Goal: Task Accomplishment & Management: Use online tool/utility

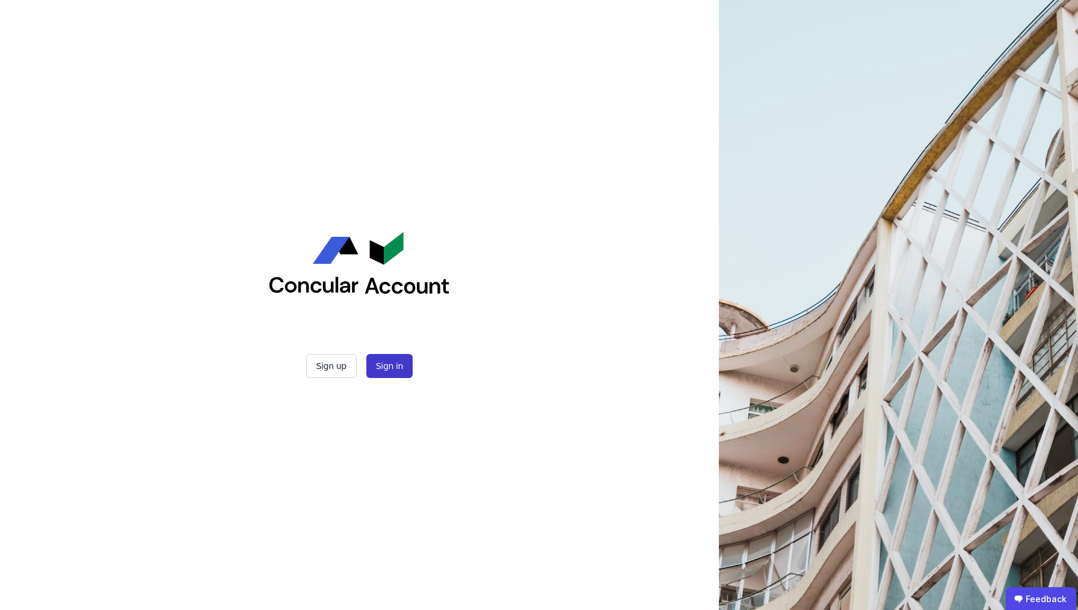
click at [388, 366] on button "Sign in" at bounding box center [389, 366] width 46 height 24
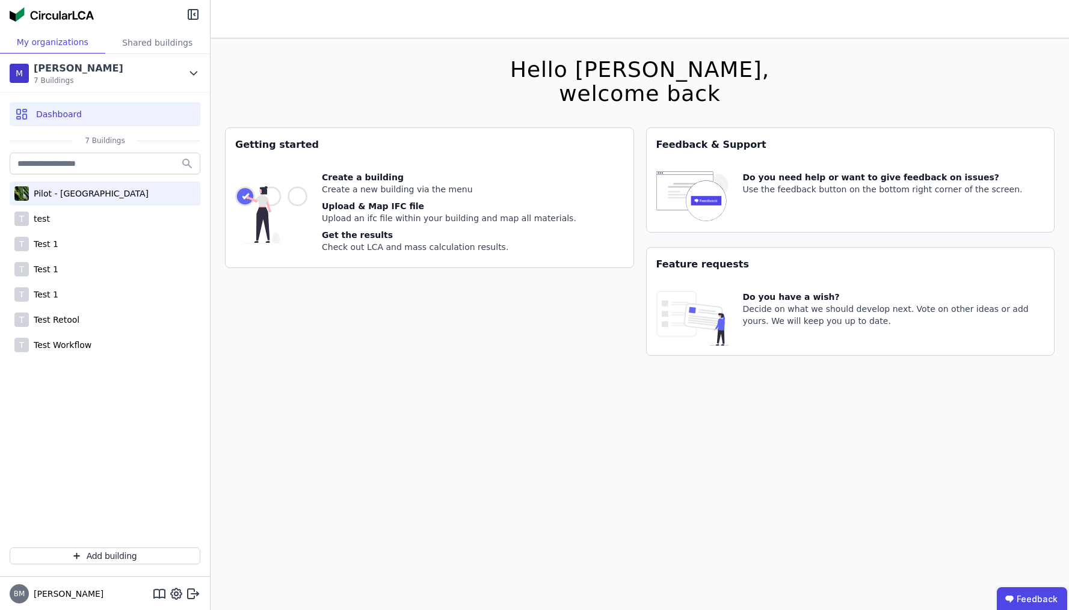
click at [99, 198] on div "Pilot - [GEOGRAPHIC_DATA]" at bounding box center [89, 194] width 120 height 12
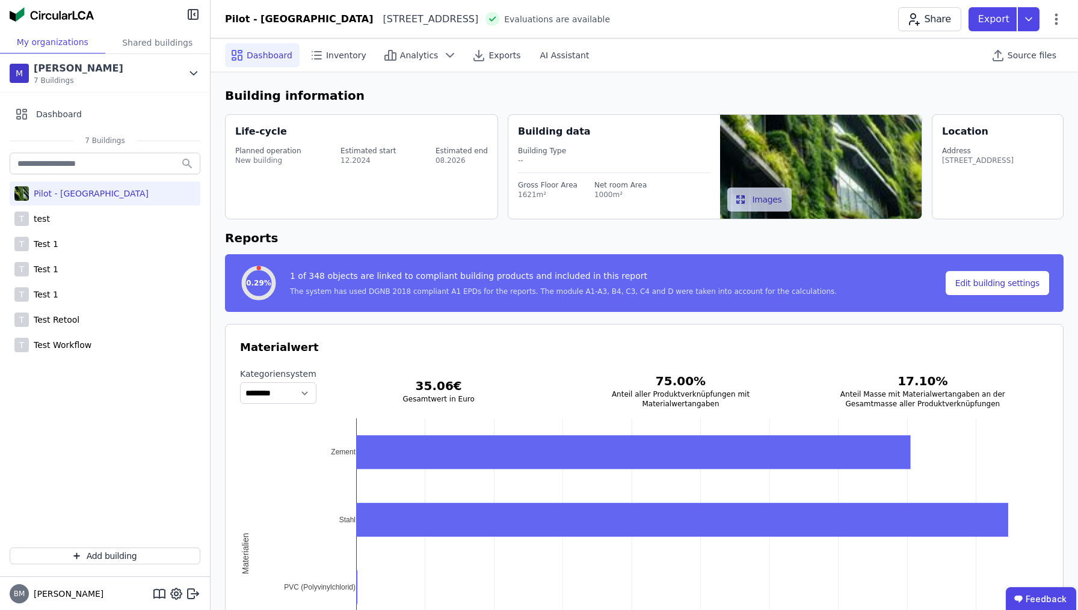
select select "*"
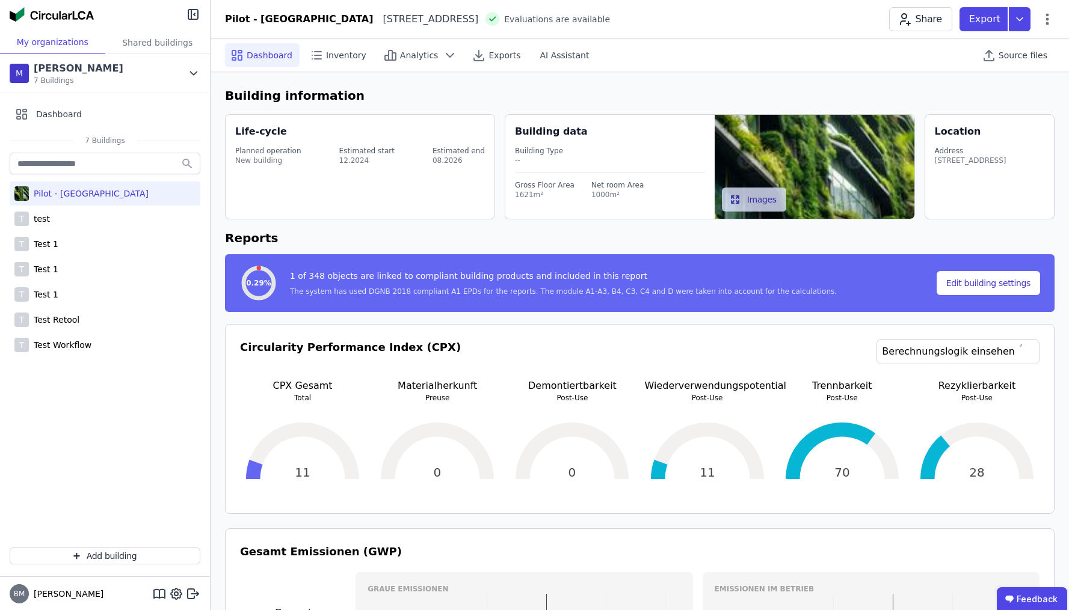
click at [999, 70] on div "Source files" at bounding box center [1016, 54] width 78 height 33
click at [1001, 66] on div "Source files" at bounding box center [1016, 55] width 78 height 24
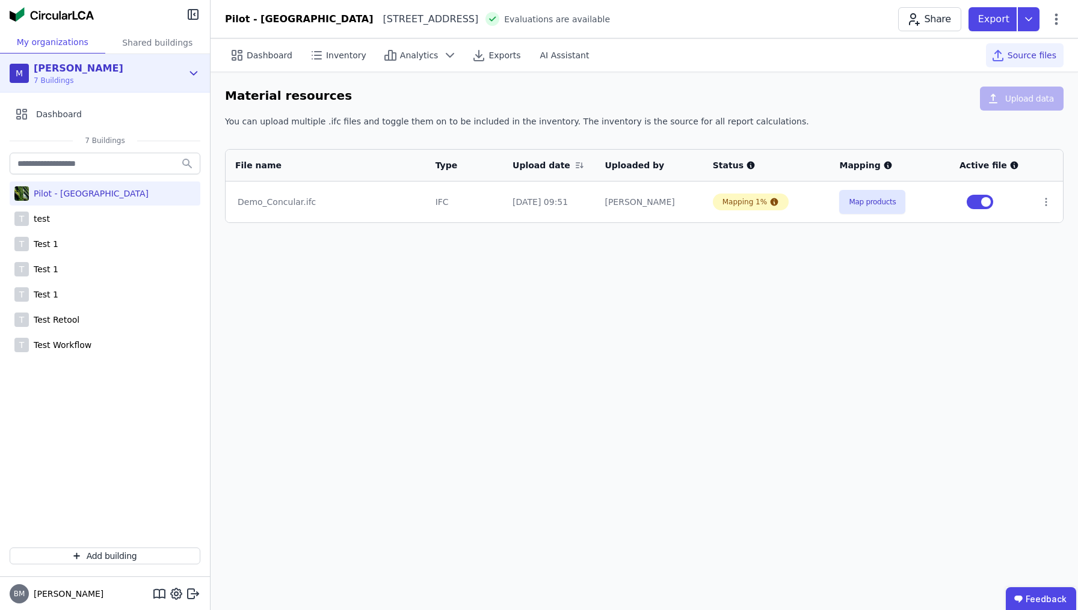
click at [90, 78] on span "7 Buildings" at bounding box center [79, 81] width 90 height 10
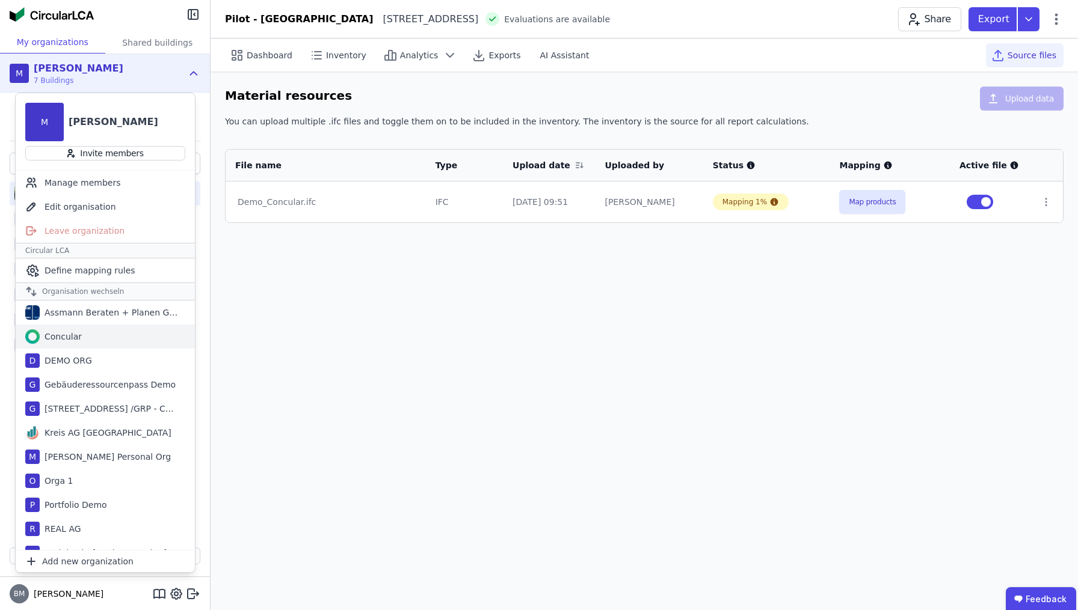
click at [98, 343] on div "Concular" at bounding box center [105, 337] width 179 height 24
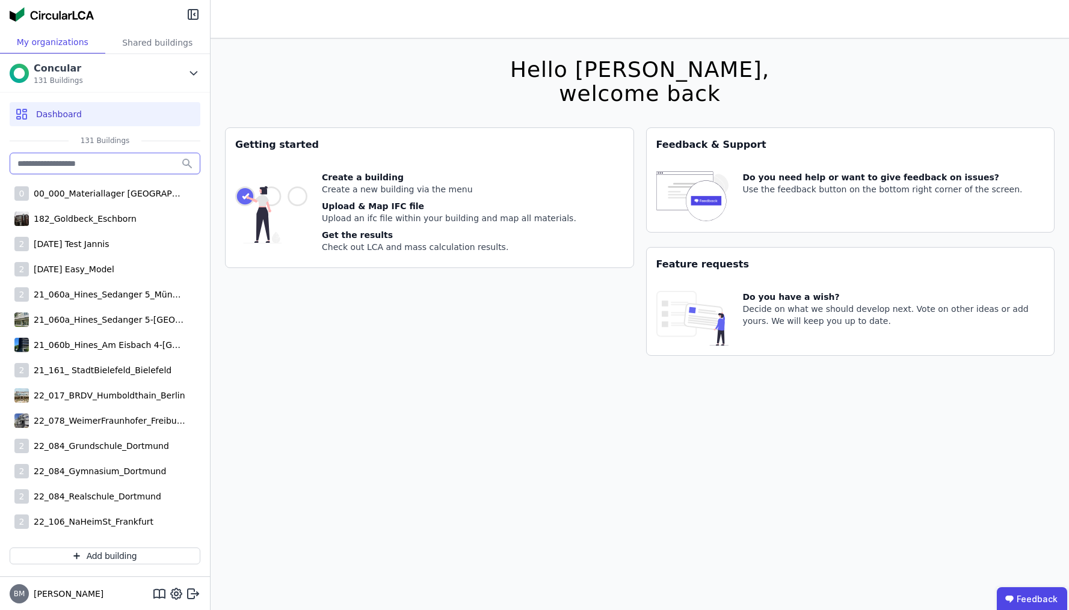
click at [123, 165] on input "text" at bounding box center [105, 164] width 191 height 22
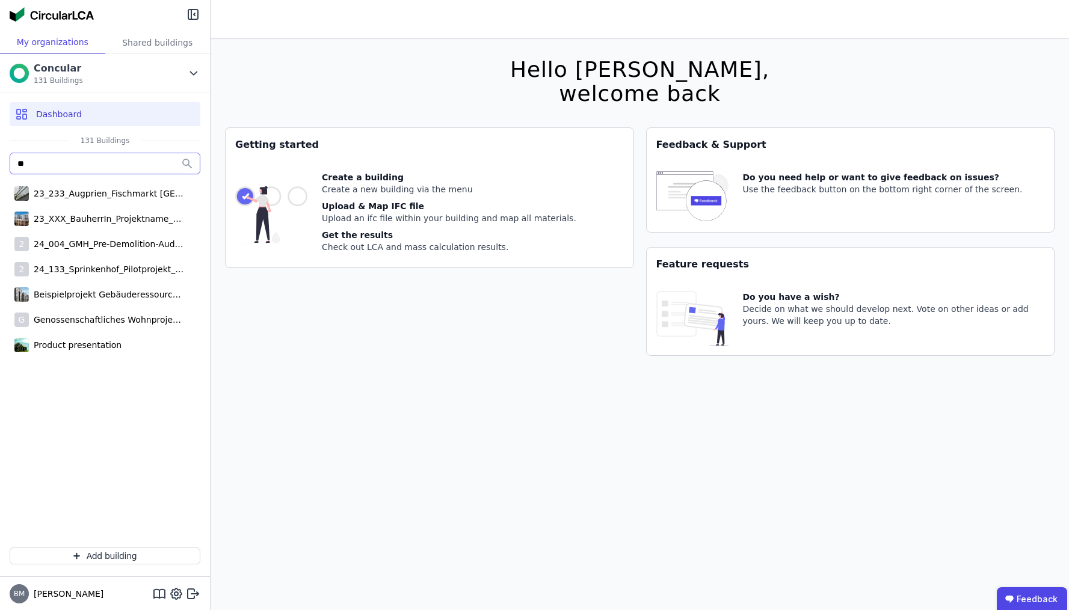
type input "*"
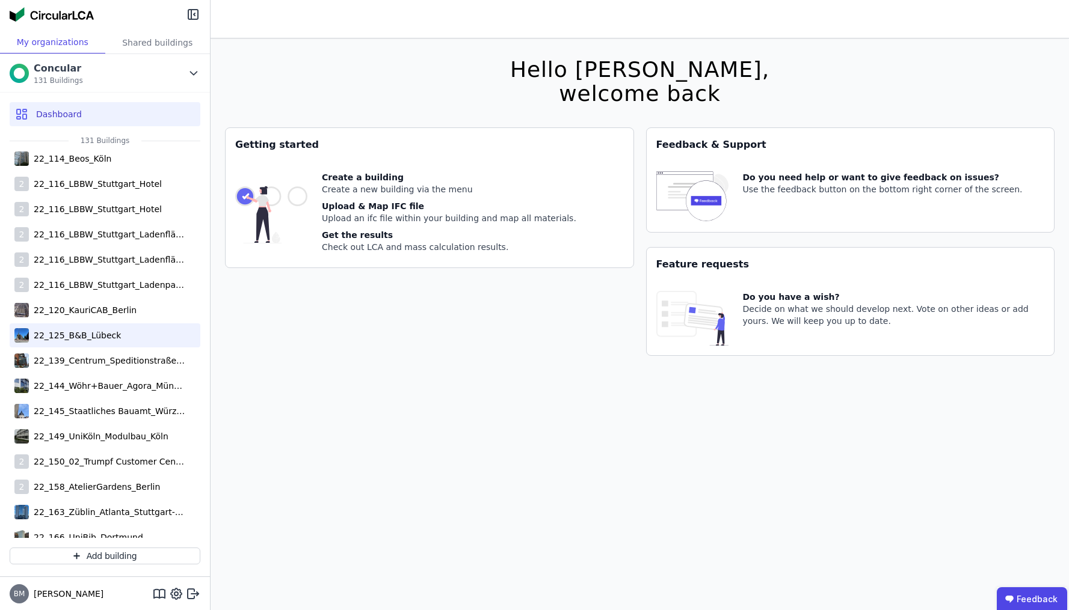
scroll to position [990, 0]
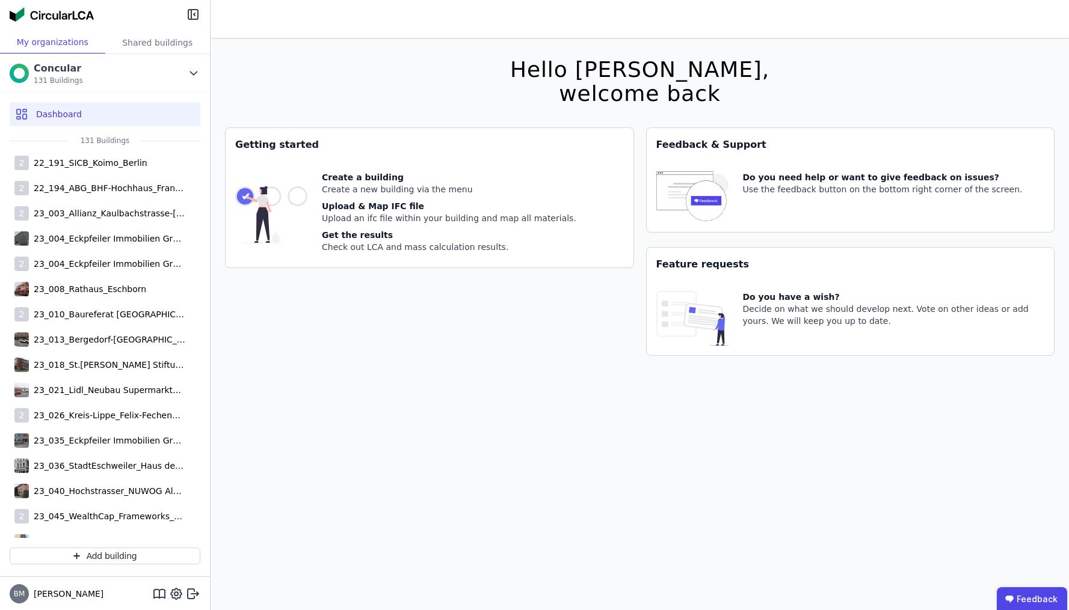
click at [834, 3] on header at bounding box center [639, 19] width 858 height 38
